Goal: Information Seeking & Learning: Learn about a topic

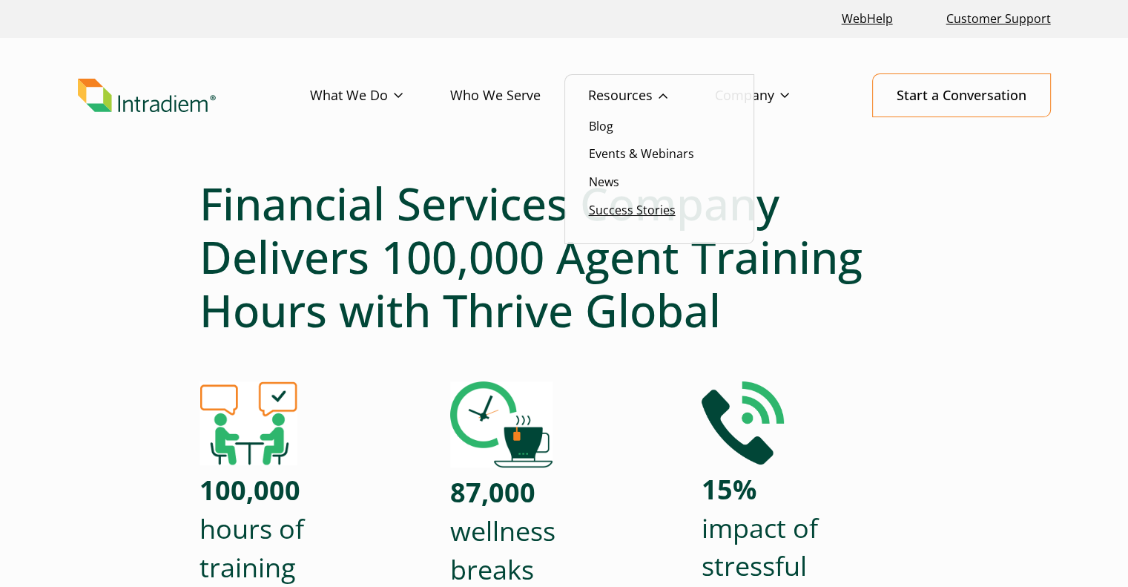
click at [633, 213] on link "Success Stories" at bounding box center [632, 210] width 87 height 16
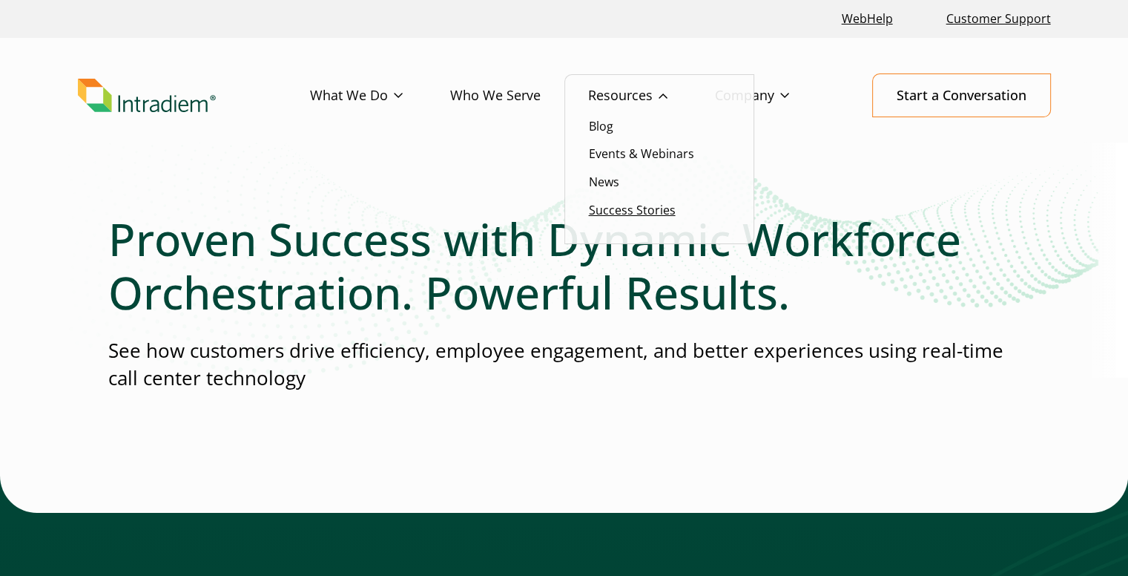
click at [626, 209] on link "Success Stories" at bounding box center [632, 210] width 87 height 16
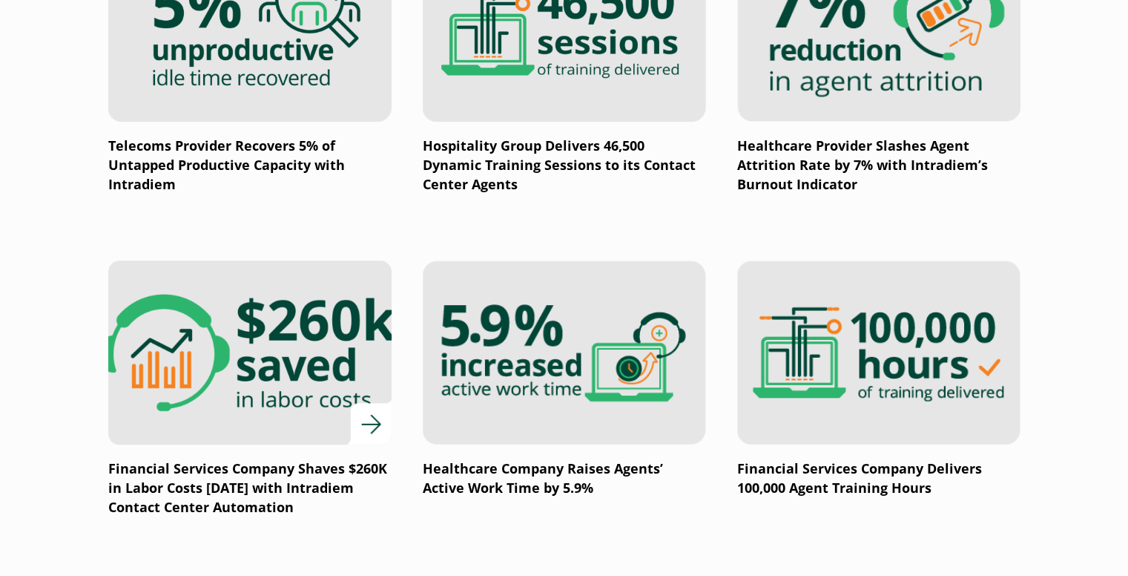
scroll to position [1557, 0]
